Goal: Task Accomplishment & Management: Use online tool/utility

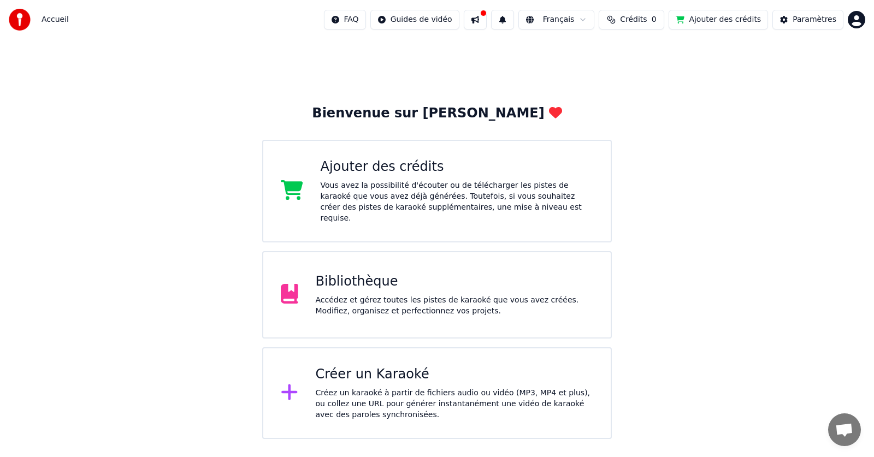
click at [349, 295] on div "Accédez et gérez toutes les pistes de karaoké que vous avez créées. Modifiez, o…" at bounding box center [455, 306] width 278 height 22
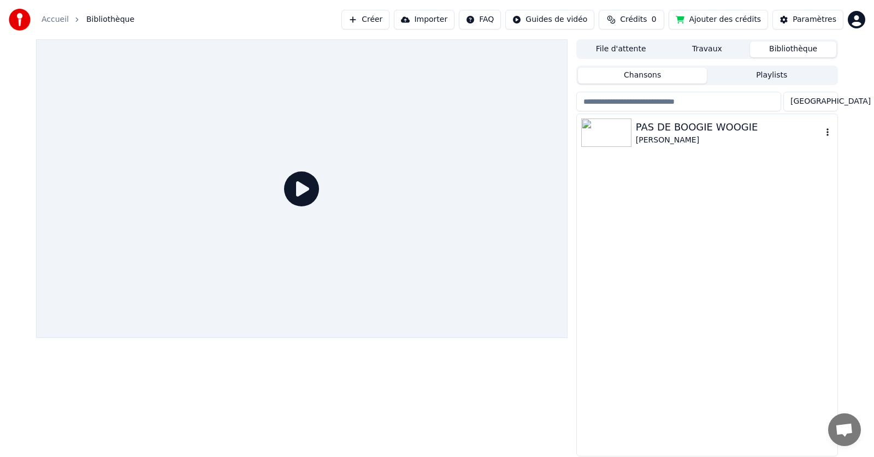
click at [668, 127] on div "PAS DE BOOGIE WOOGIE" at bounding box center [729, 127] width 186 height 15
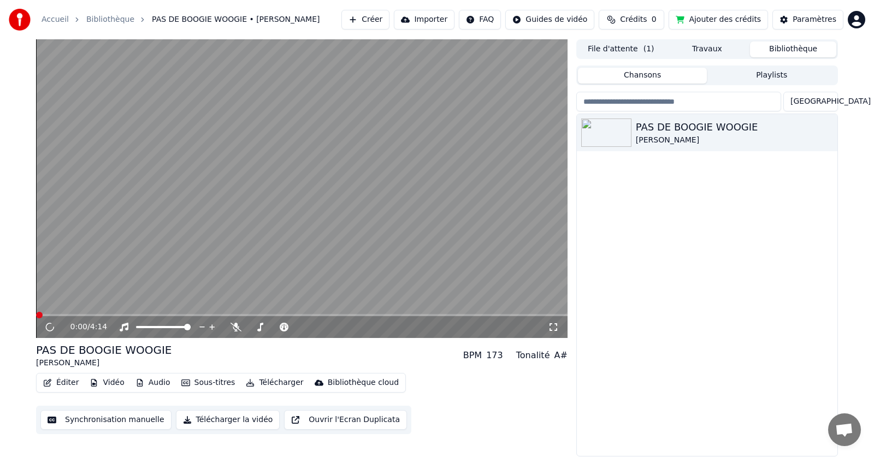
click at [93, 417] on button "Synchronisation manuelle" at bounding box center [105, 420] width 131 height 20
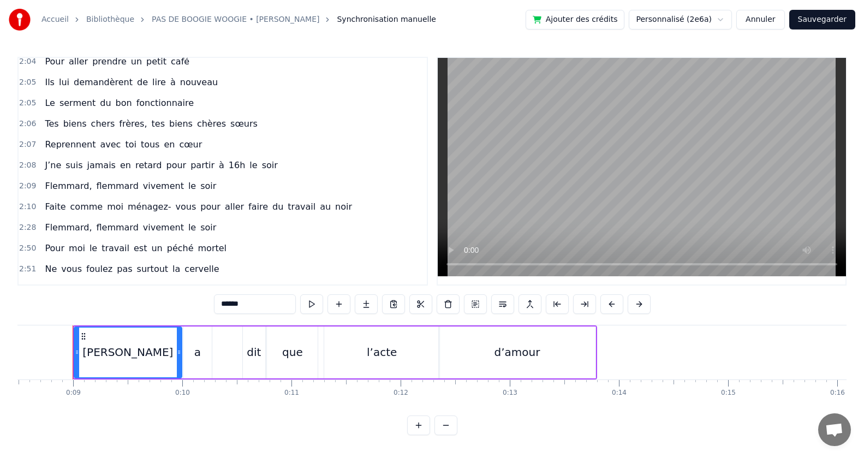
scroll to position [601, 0]
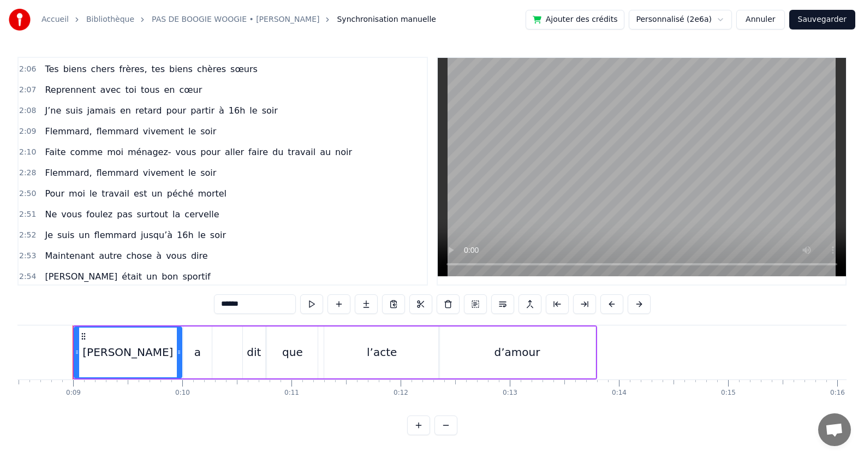
drag, startPoint x: 114, startPoint y: 216, endPoint x: 151, endPoint y: 216, distance: 37.1
click at [151, 216] on div "Ne vous foulez pas surtout la cervelle" at bounding box center [131, 215] width 183 height 20
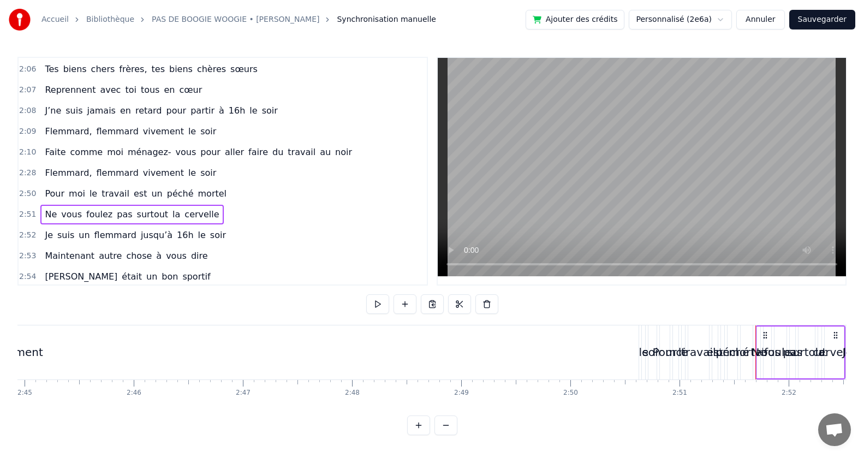
scroll to position [0, 18698]
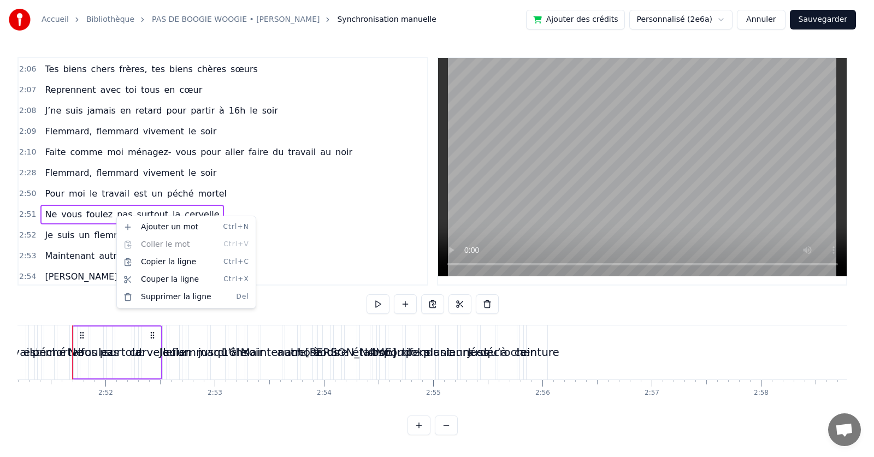
click at [257, 257] on html "Accueil Bibliothèque PAS DE BOOGIE WOOGIE • [PERSON_NAME] manuelle Ajouter des …" at bounding box center [437, 226] width 874 height 453
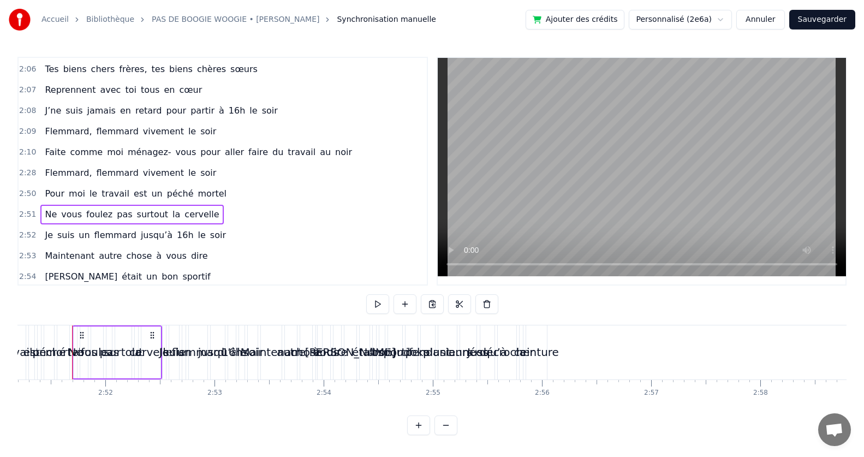
click at [116, 214] on span "pas" at bounding box center [124, 214] width 17 height 13
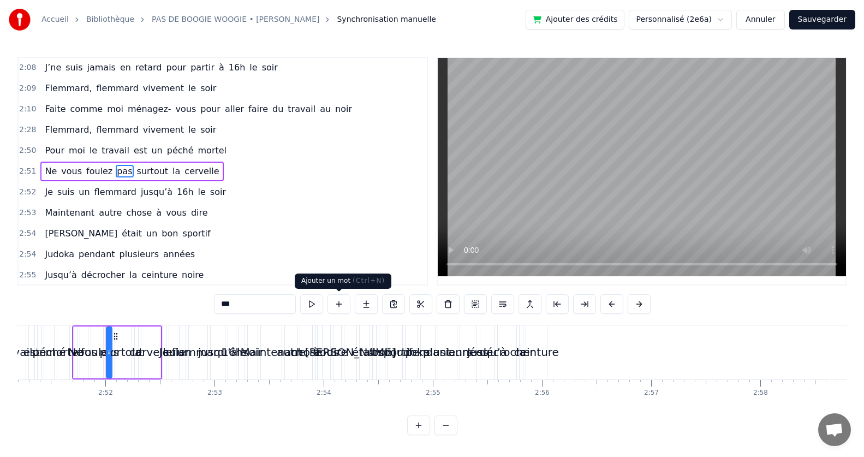
click at [340, 303] on button at bounding box center [339, 304] width 23 height 20
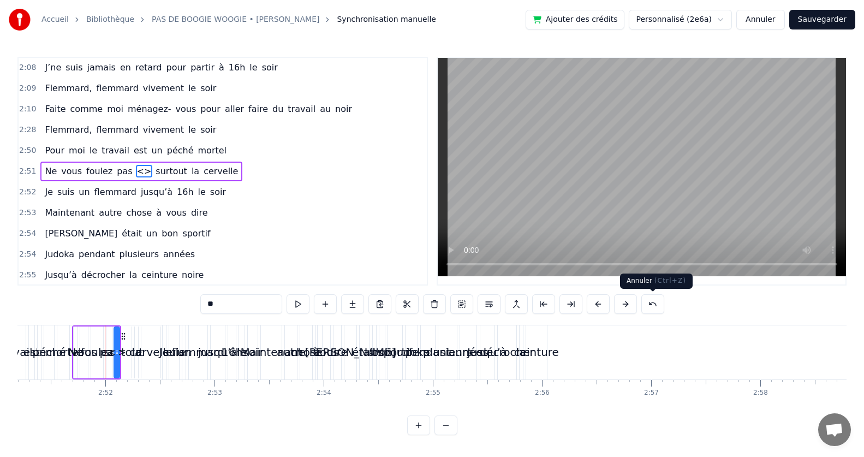
click at [651, 307] on button at bounding box center [653, 304] width 23 height 20
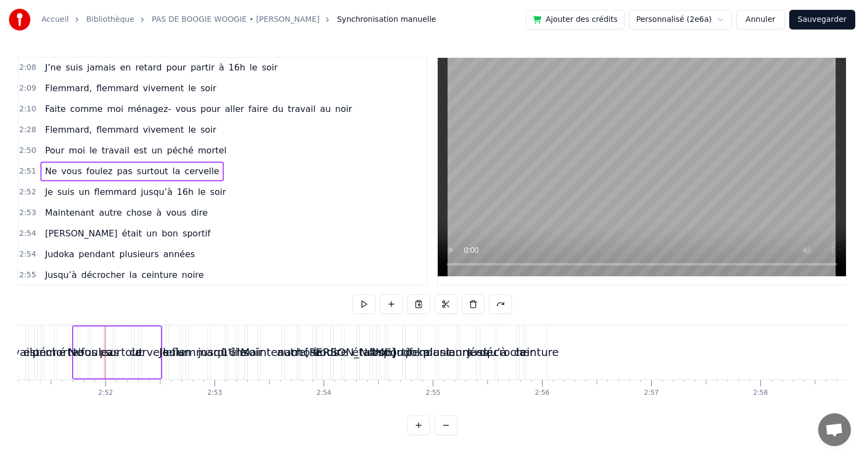
click at [149, 169] on span "surtout" at bounding box center [153, 171] width 34 height 13
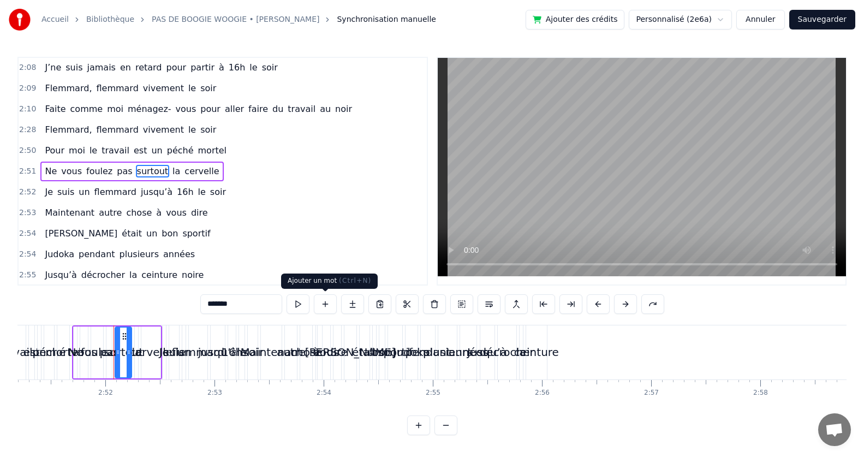
click at [328, 303] on button at bounding box center [325, 304] width 23 height 20
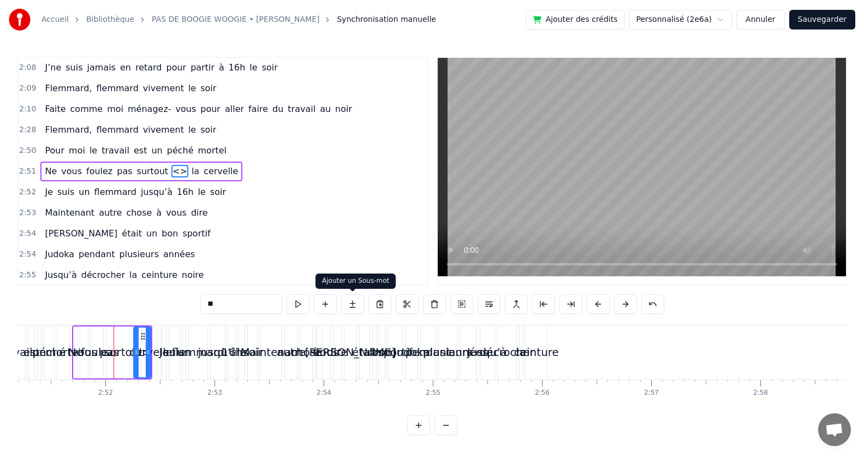
click at [357, 305] on button at bounding box center [352, 304] width 23 height 20
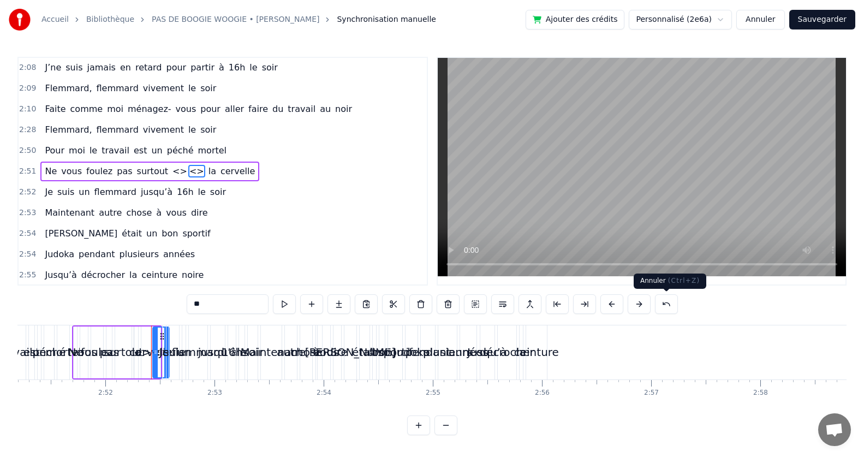
click at [666, 304] on button at bounding box center [666, 304] width 23 height 20
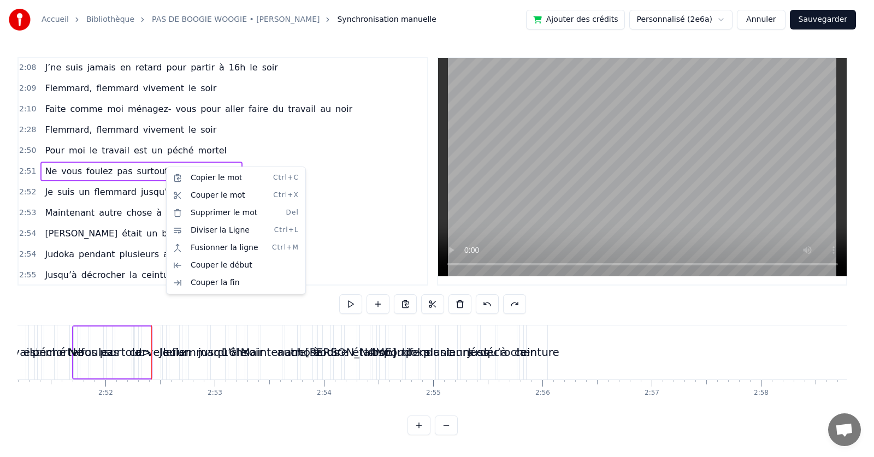
click at [293, 135] on html "Accueil Bibliothèque PAS DE BOOGIE WOOGIE • [PERSON_NAME] manuelle Ajouter des …" at bounding box center [437, 226] width 874 height 453
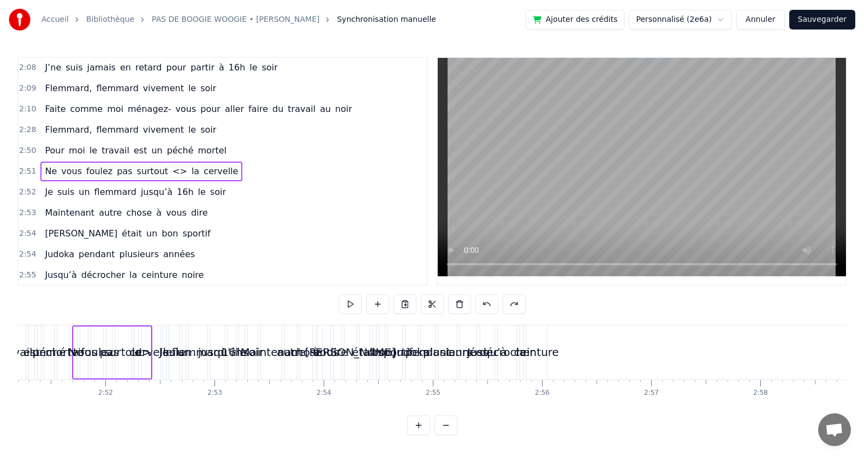
click at [171, 171] on span "<>" at bounding box center [179, 171] width 17 height 13
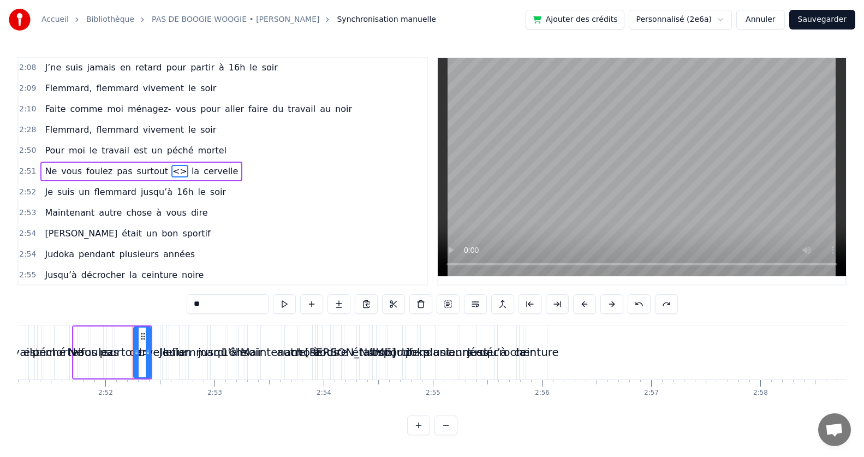
click at [227, 305] on input "**" at bounding box center [228, 304] width 82 height 20
type input "*"
type input "***"
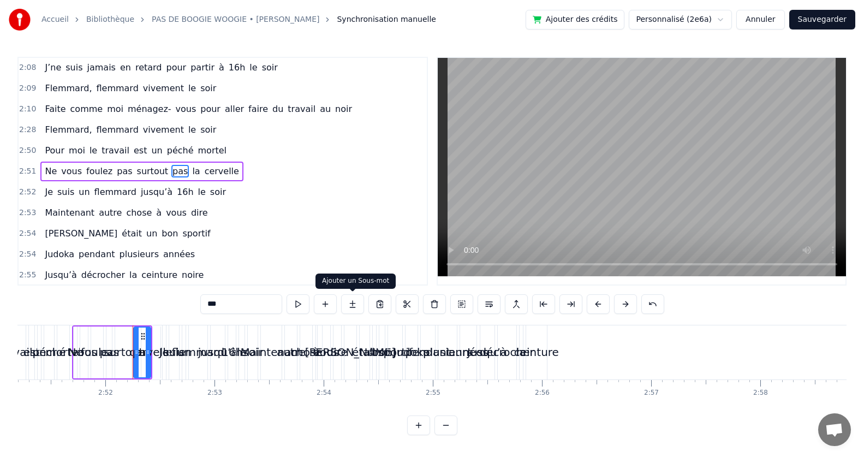
click at [321, 184] on div "2:52 Je suis un flemmard jusqu’à 16h le soir" at bounding box center [223, 192] width 408 height 21
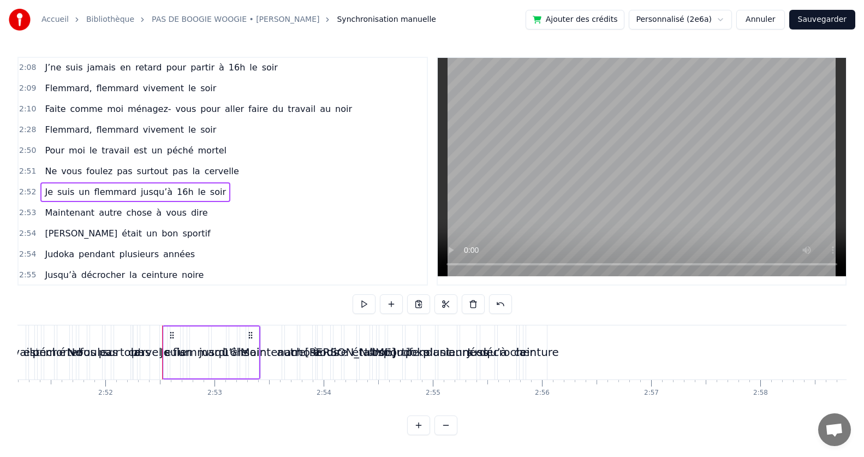
click at [116, 174] on span "pas" at bounding box center [124, 171] width 17 height 13
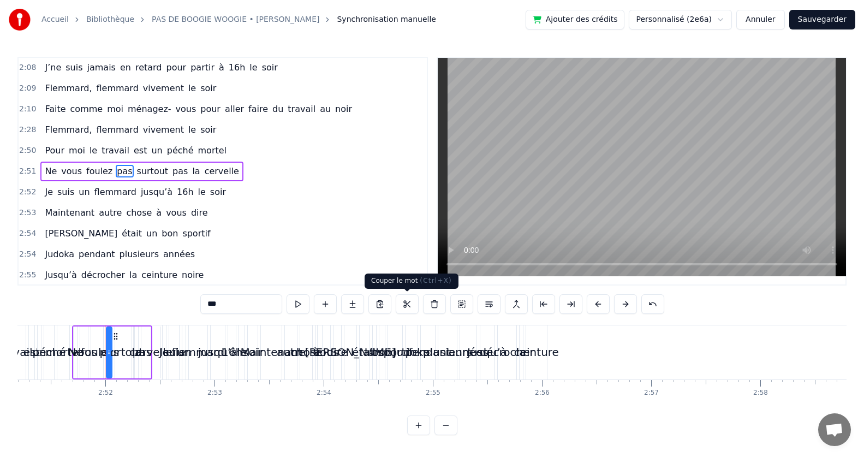
click at [407, 305] on button at bounding box center [407, 304] width 23 height 20
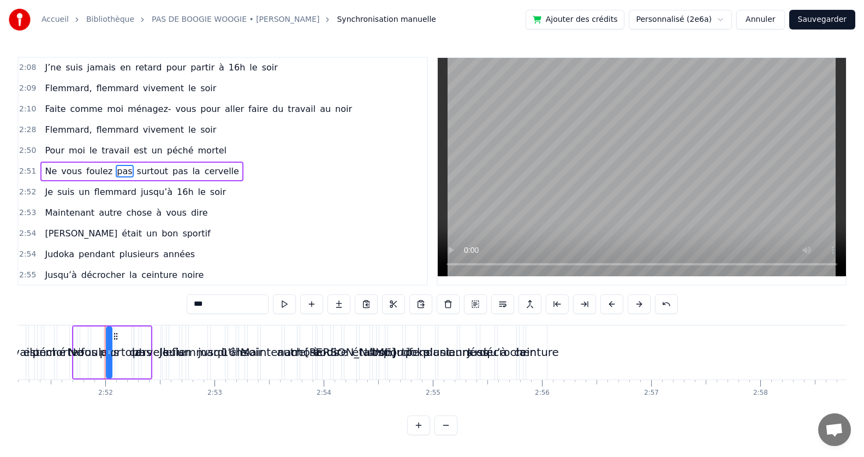
click at [224, 305] on input "***" at bounding box center [228, 304] width 82 height 20
type input "*"
click at [713, 311] on div "0:08 [PERSON_NAME] a dit que l’acte d’amour 0:16 Sans être marié c’est obligé 0…" at bounding box center [432, 246] width 830 height 378
type input "*******"
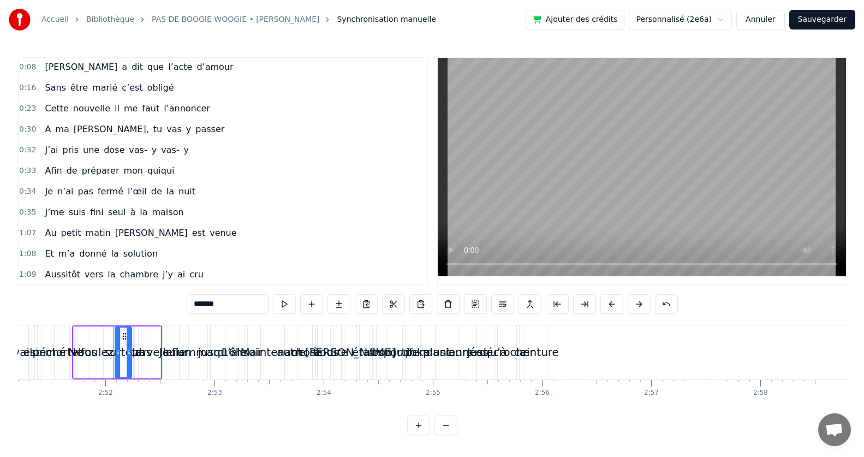
scroll to position [0, 0]
click at [830, 21] on button "Sauvegarder" at bounding box center [823, 20] width 66 height 20
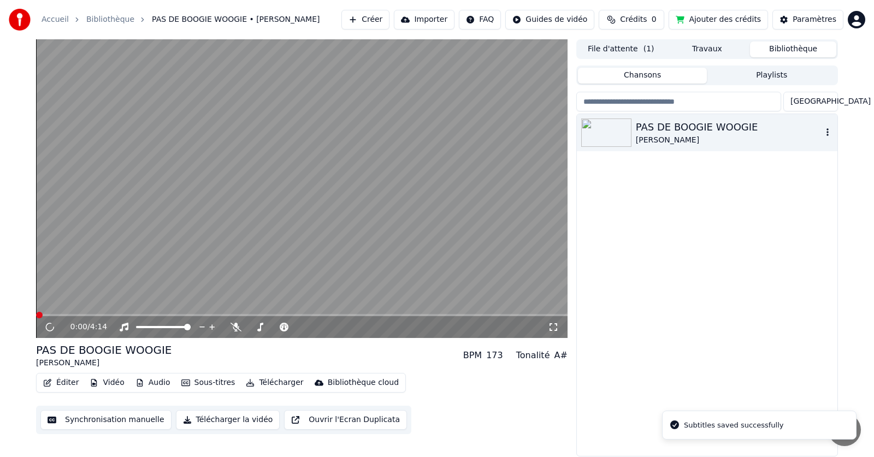
click at [654, 129] on div "PAS DE BOOGIE WOOGIE" at bounding box center [729, 127] width 186 height 15
click at [138, 425] on button "Synchronisation manuelle" at bounding box center [105, 420] width 131 height 20
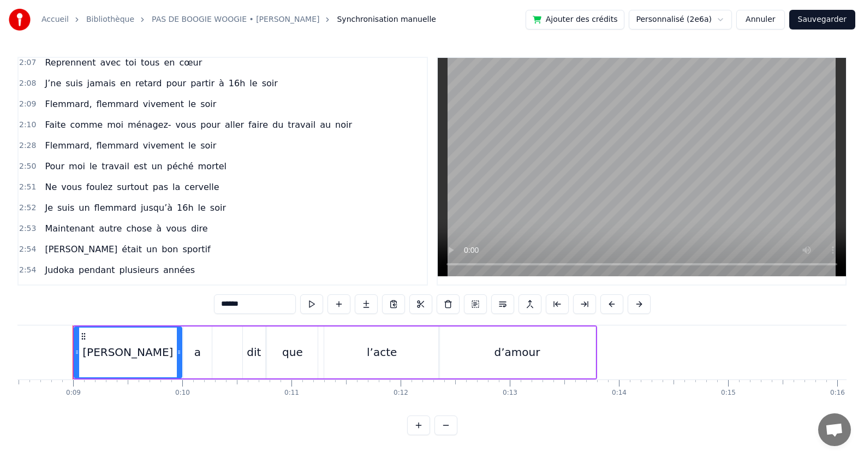
scroll to position [623, 0]
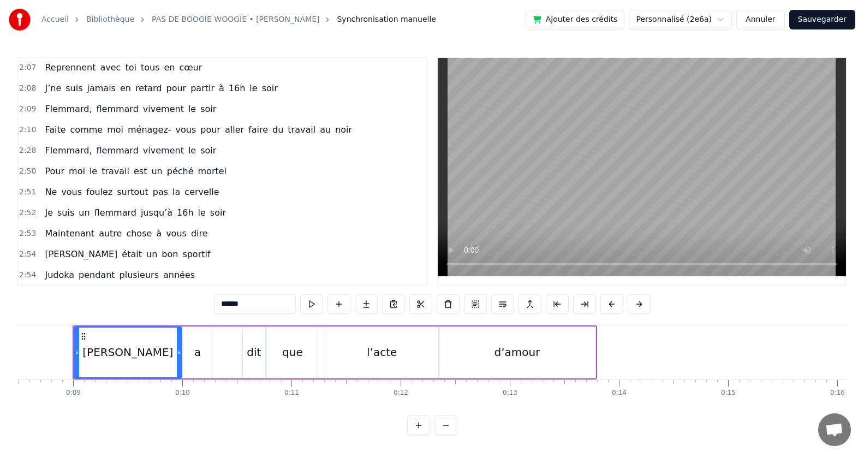
click at [838, 14] on button "Sauvegarder" at bounding box center [823, 20] width 66 height 20
